Goal: Task Accomplishment & Management: Complete application form

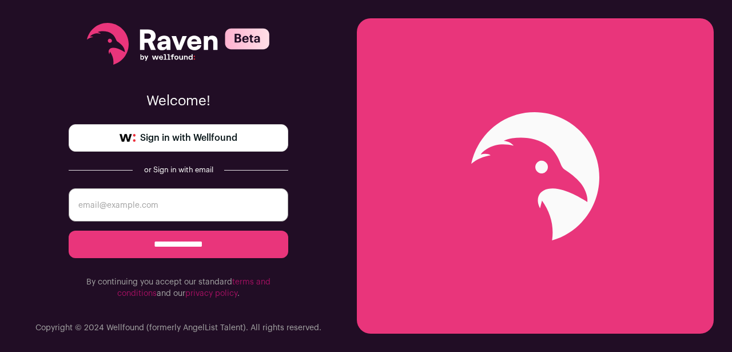
click at [205, 141] on span "Sign in with Wellfound" at bounding box center [188, 138] width 97 height 14
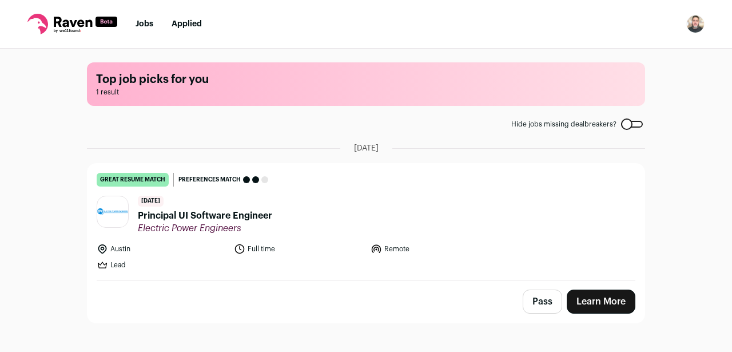
click at [220, 220] on span "Principal UI Software Engineer" at bounding box center [205, 216] width 134 height 14
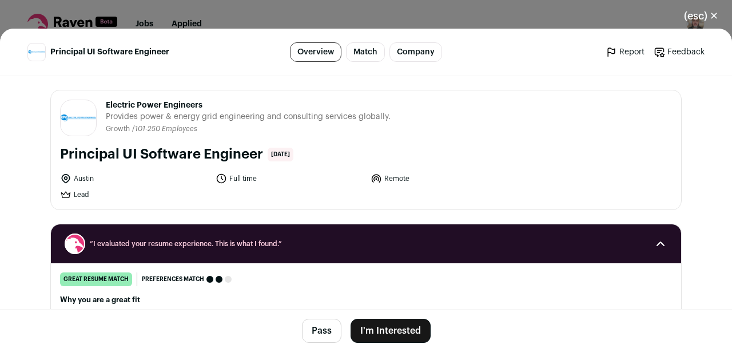
click at [394, 333] on button "I'm Interested" at bounding box center [390, 330] width 80 height 24
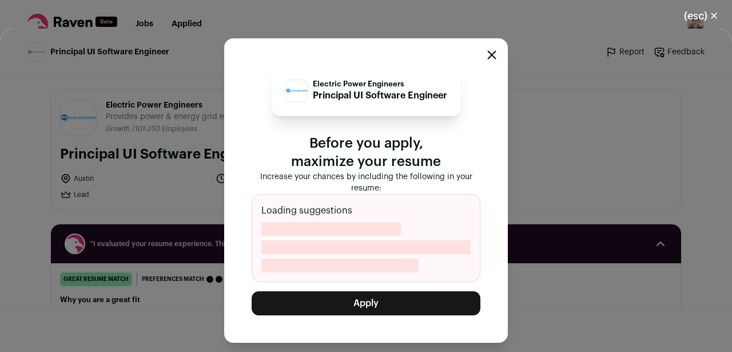
click at [358, 306] on button "Apply" at bounding box center [366, 303] width 229 height 24
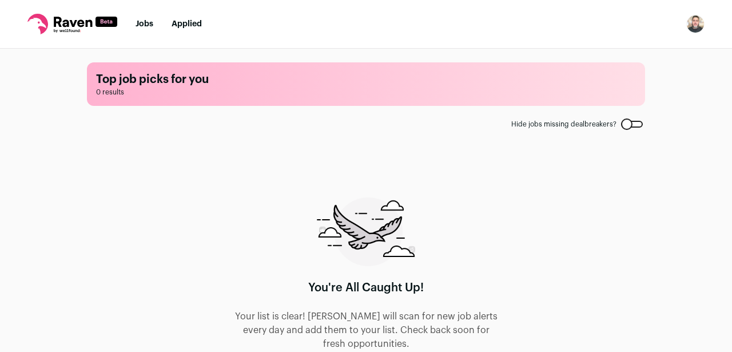
click at [67, 25] on icon at bounding box center [73, 22] width 38 height 10
click at [140, 24] on link "Jobs" at bounding box center [144, 24] width 18 height 8
